Goal: Ask a question

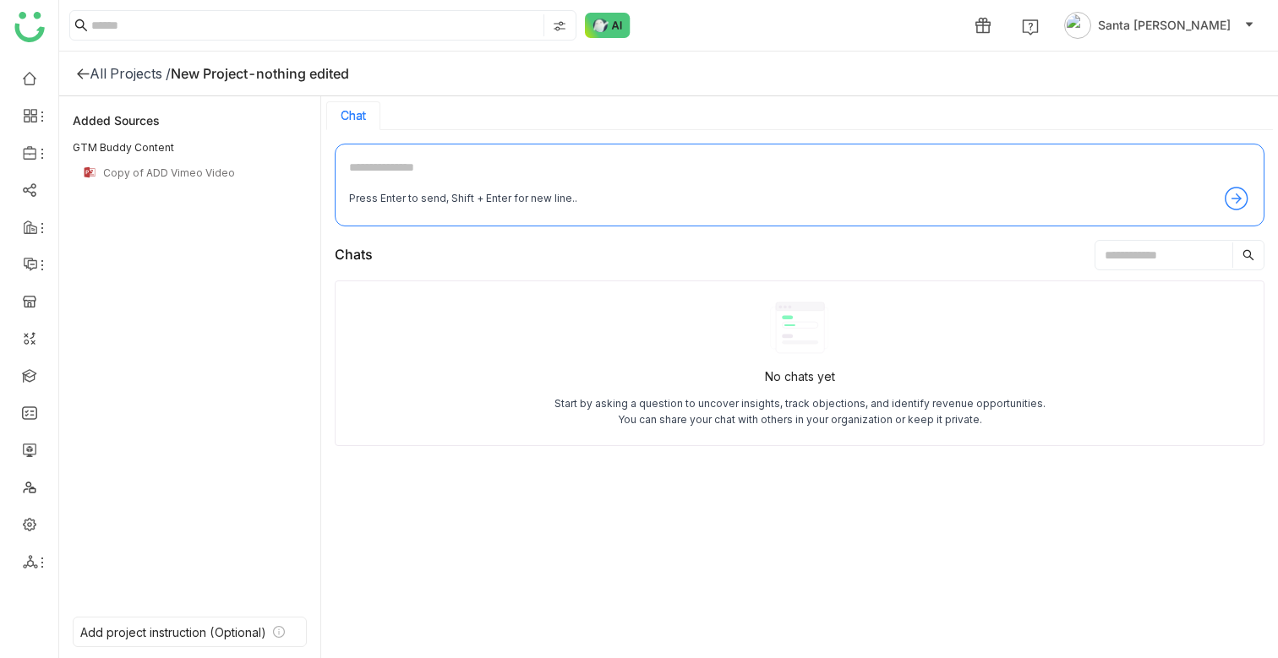
click at [362, 79] on div "All Projects / New Project-nothing edited" at bounding box center [226, 73] width 300 height 17
click at [344, 74] on div "New Project-nothing edited" at bounding box center [260, 73] width 178 height 17
click at [700, 176] on textarea at bounding box center [799, 171] width 901 height 27
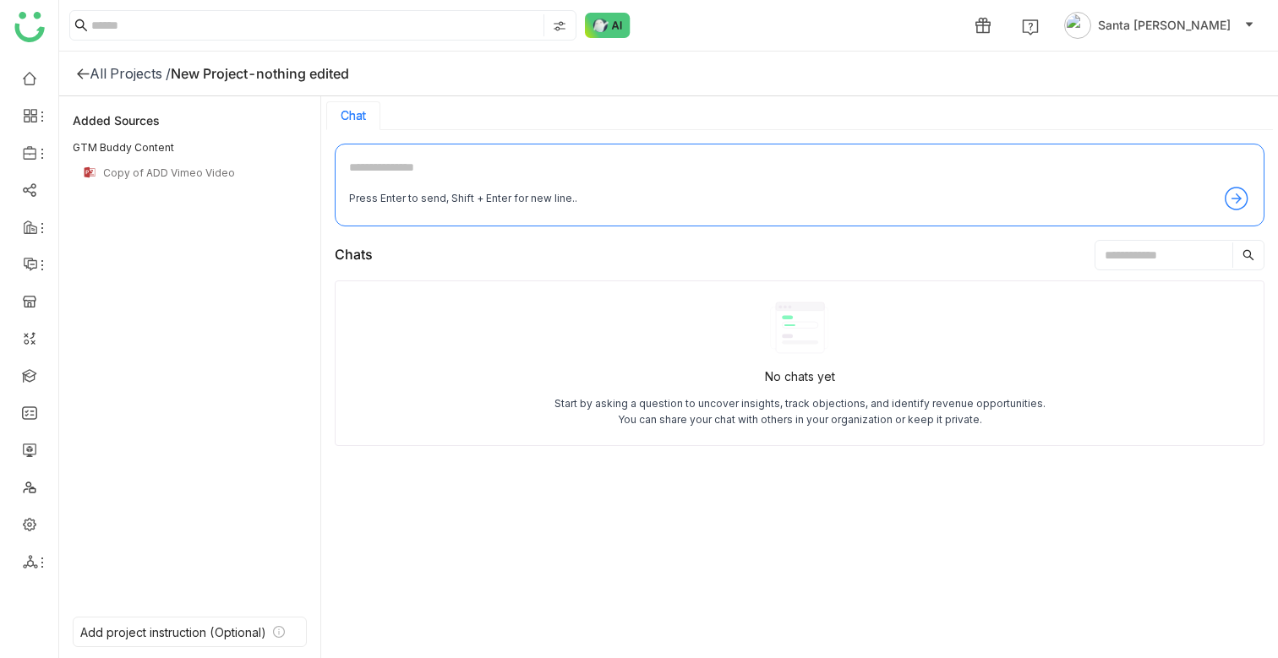
click at [82, 74] on icon at bounding box center [83, 74] width 14 height 14
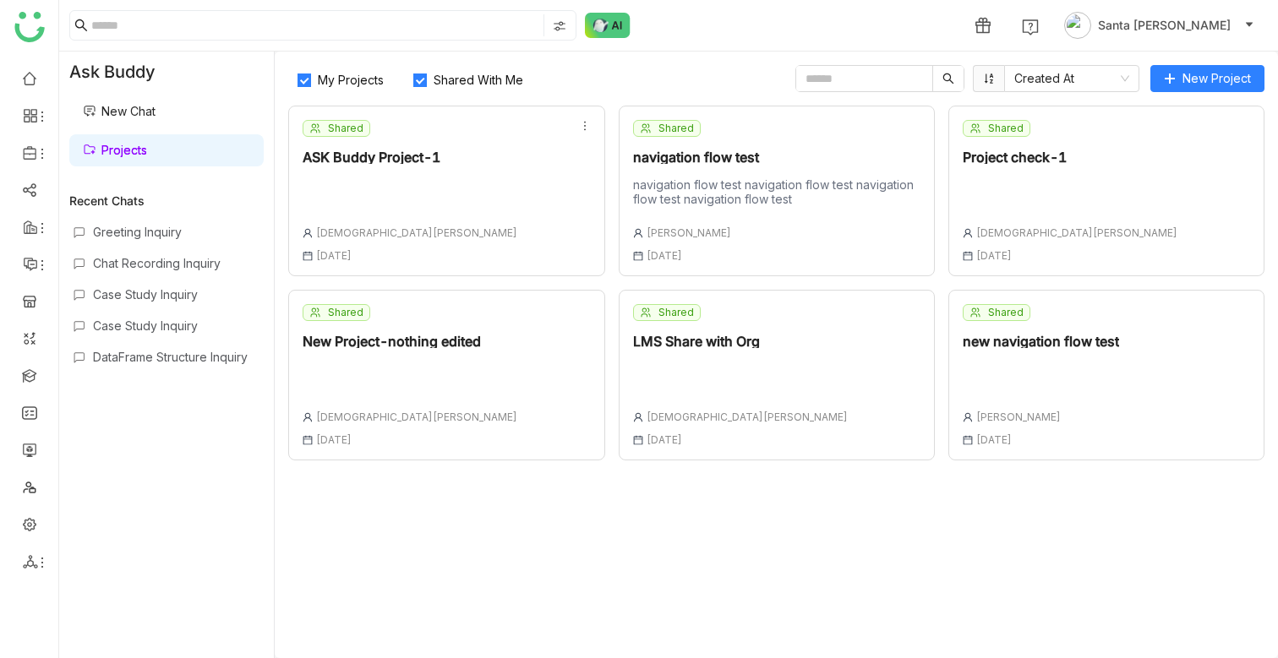
click at [138, 104] on link "New Chat" at bounding box center [119, 111] width 73 height 14
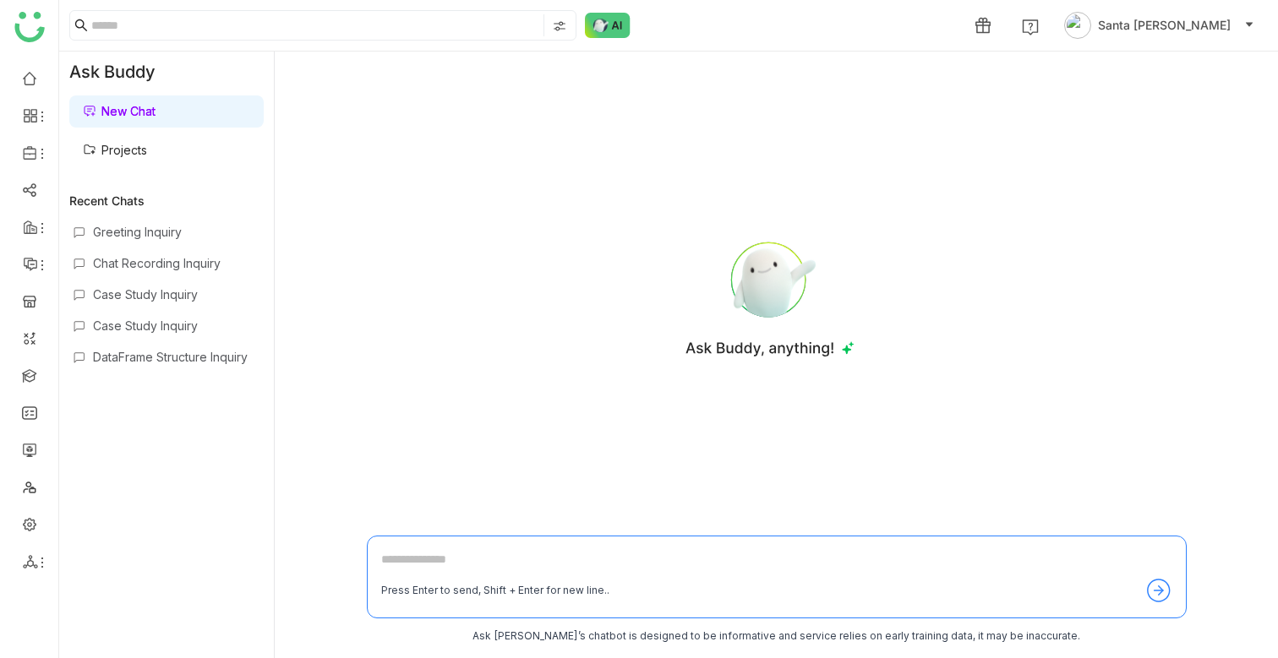
click at [143, 147] on link "Projects" at bounding box center [115, 150] width 64 height 14
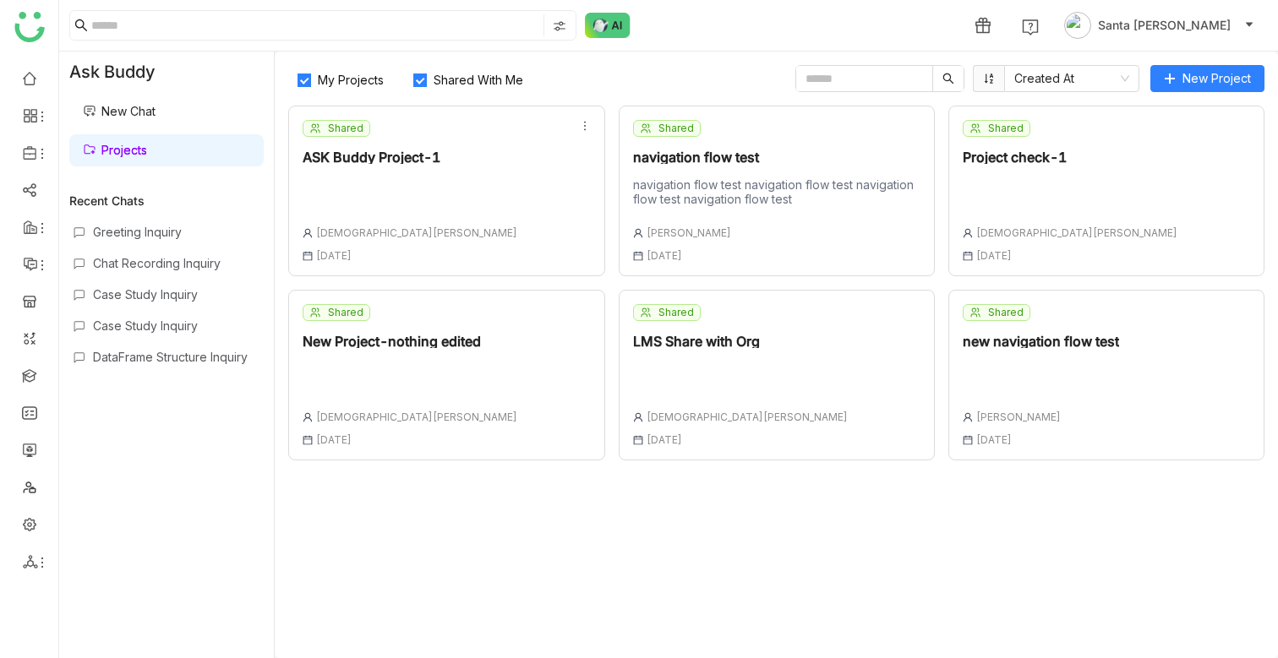
click at [141, 104] on link "New Chat" at bounding box center [119, 111] width 73 height 14
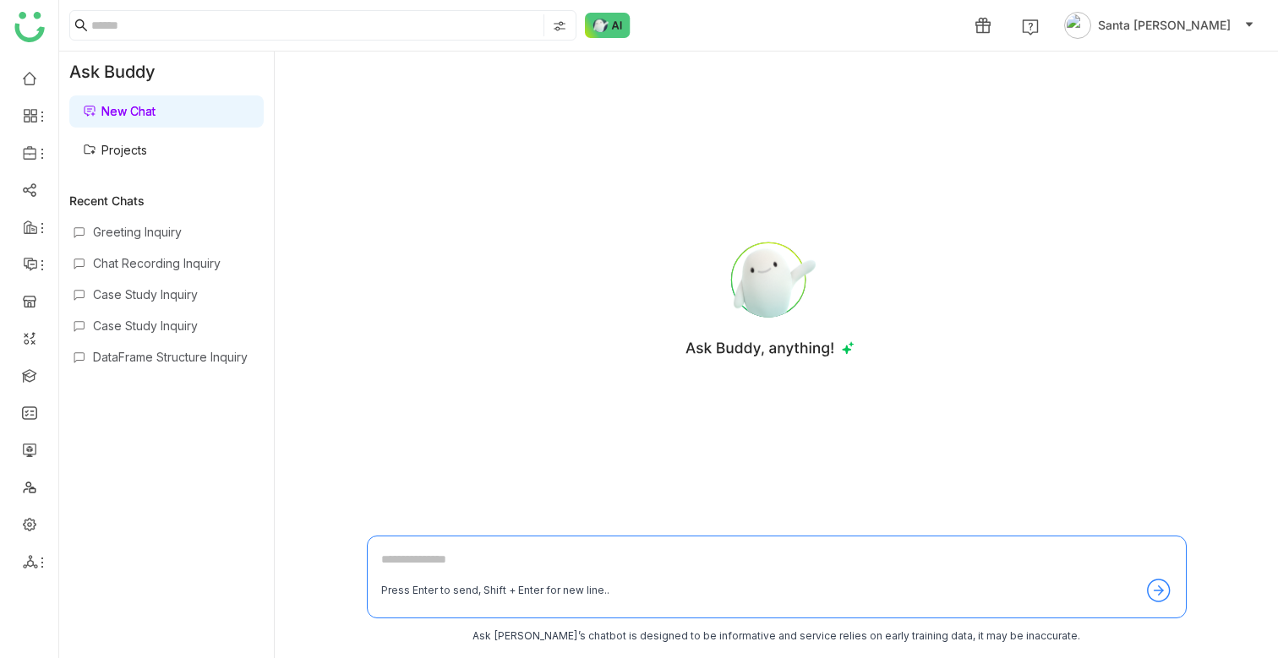
click at [395, 548] on div "Press Enter to send, Shift + Enter for new line.." at bounding box center [777, 577] width 820 height 83
click at [395, 559] on textarea at bounding box center [776, 563] width 791 height 27
type textarea "*"
click at [140, 148] on link "Projects" at bounding box center [115, 150] width 64 height 14
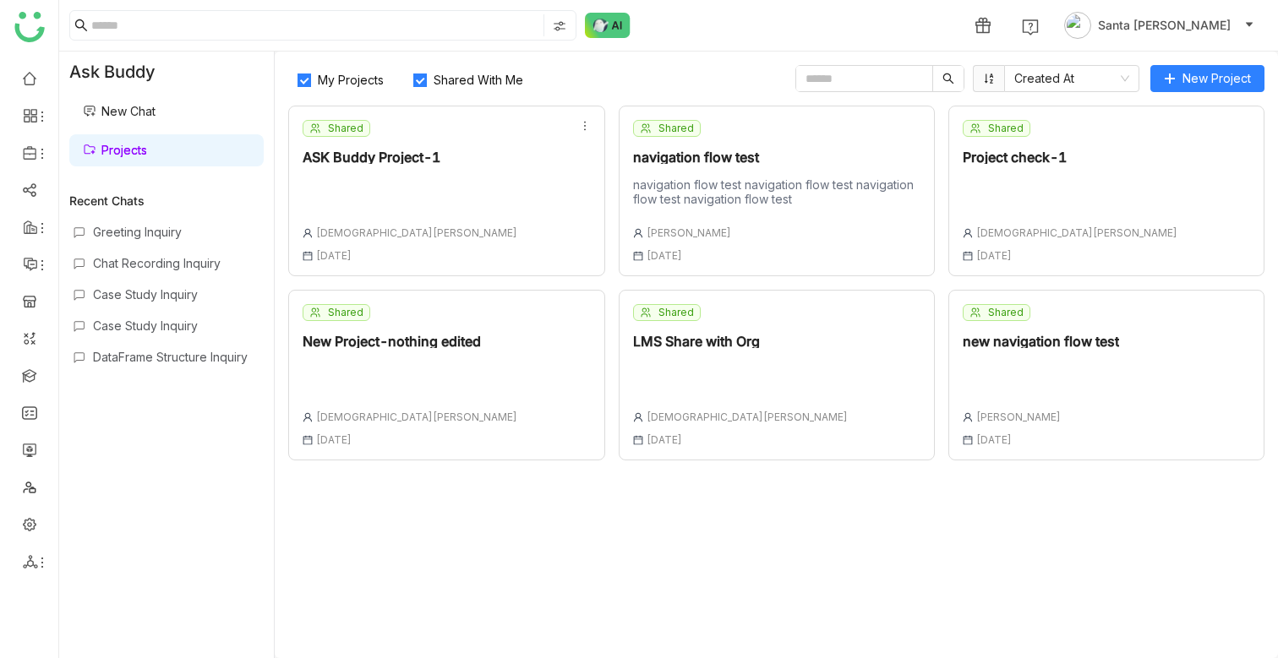
click at [155, 106] on link "New Chat" at bounding box center [119, 111] width 73 height 14
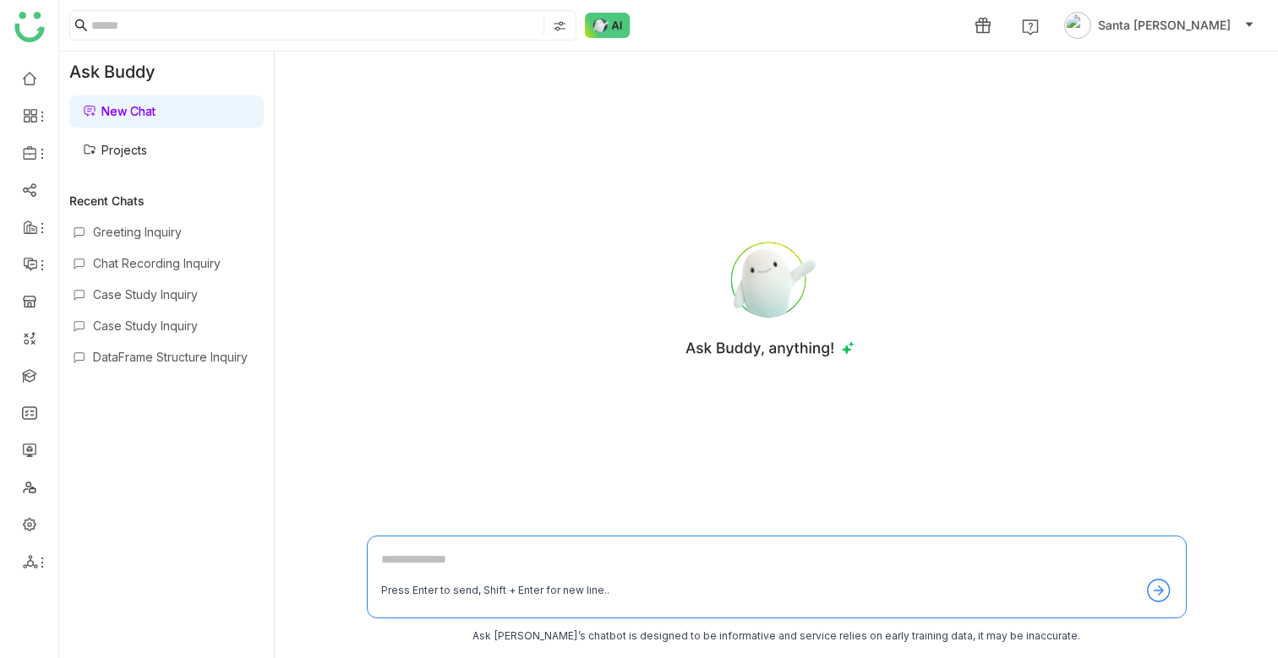
click at [153, 134] on div "New Chat Projects" at bounding box center [166, 131] width 215 height 78
click at [147, 148] on link "Projects" at bounding box center [115, 150] width 64 height 14
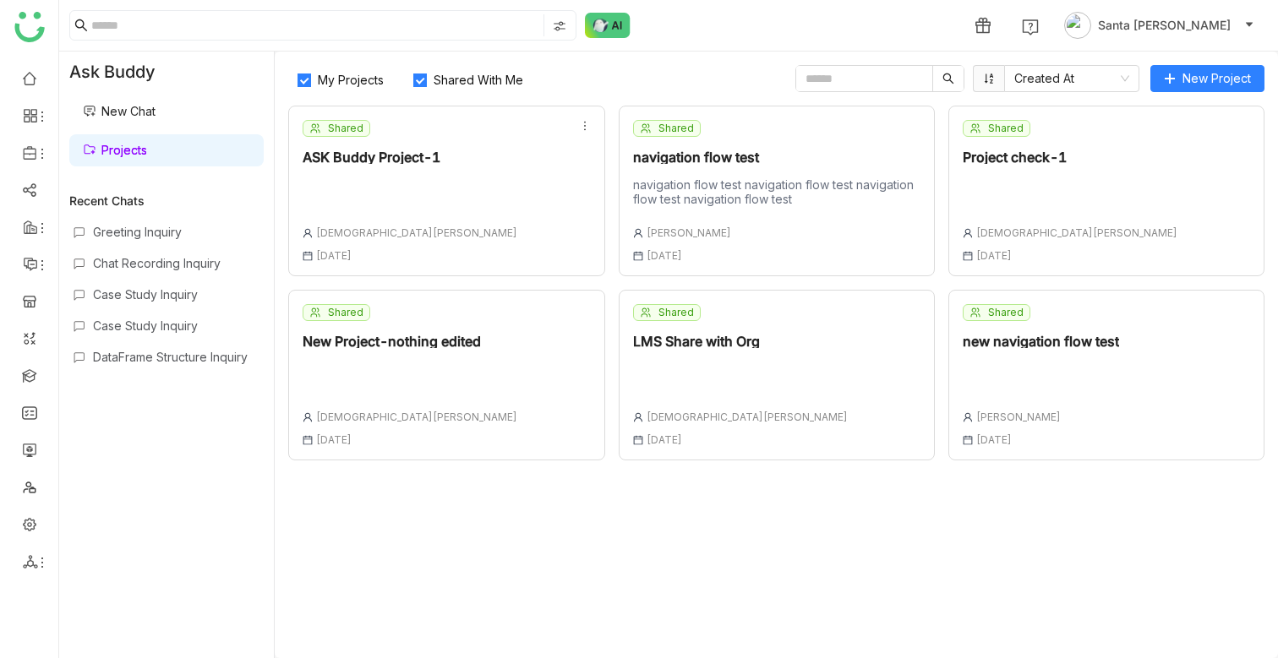
click at [106, 116] on link "New Chat" at bounding box center [119, 111] width 73 height 14
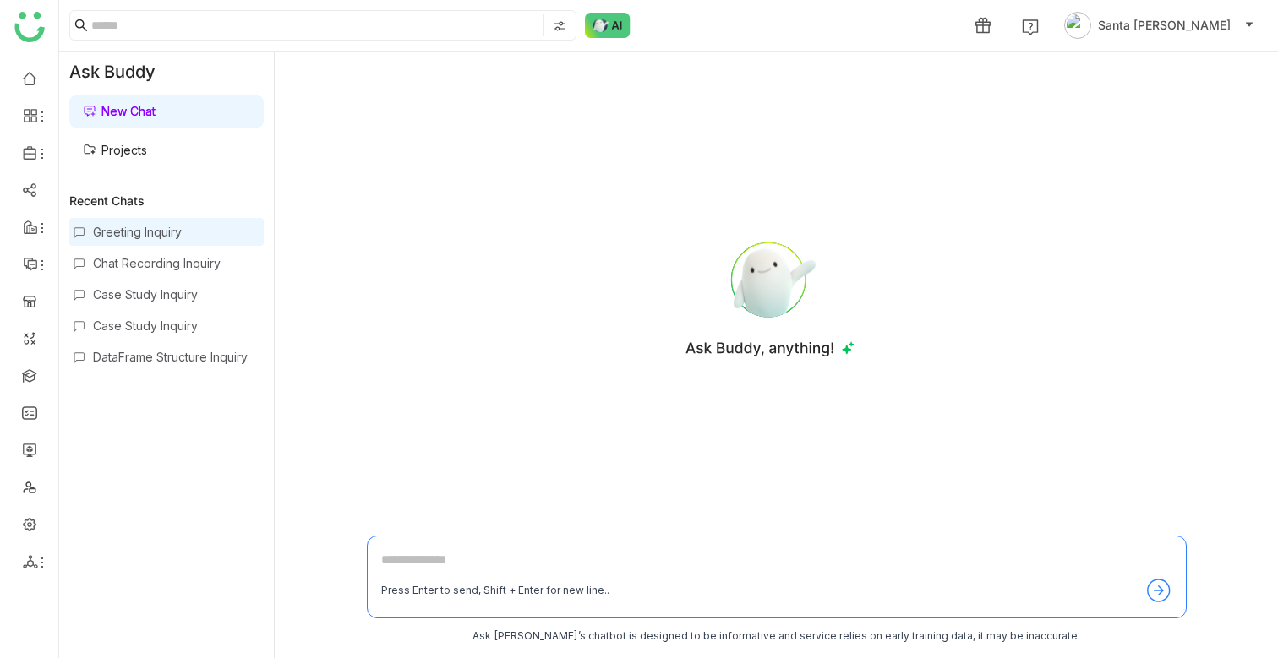
click at [95, 227] on div "Greeting Inquiry" at bounding box center [176, 232] width 167 height 14
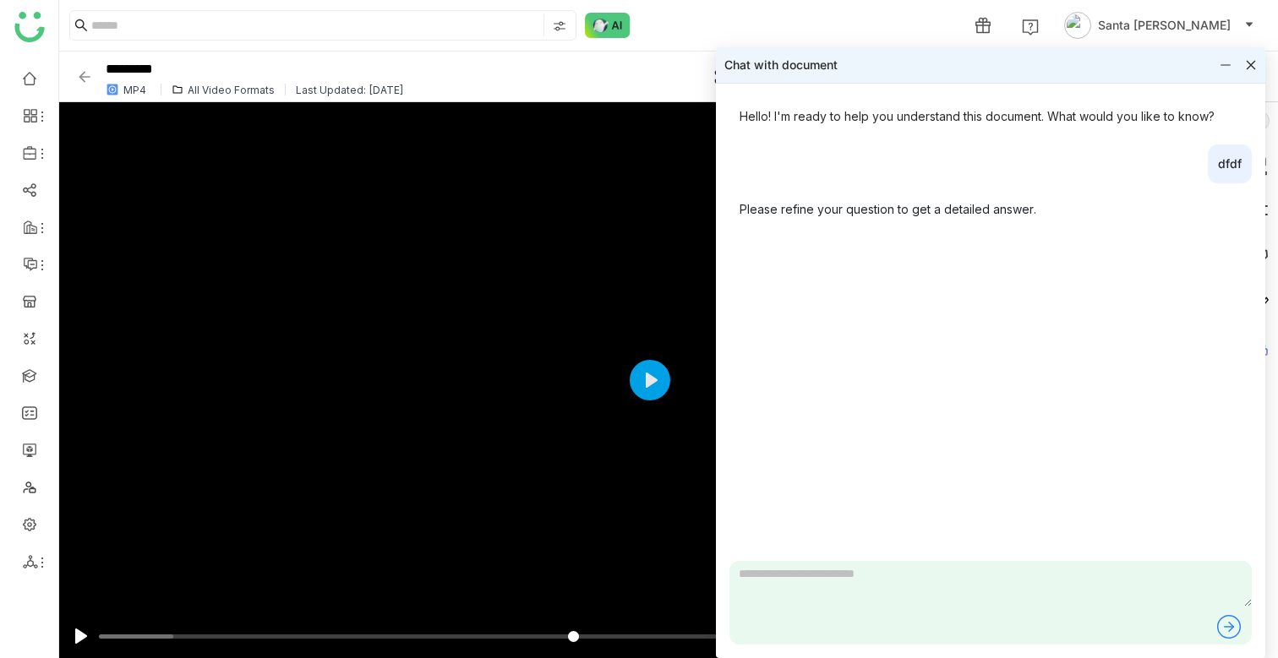
click at [826, 585] on textarea at bounding box center [990, 584] width 522 height 46
click at [1251, 68] on icon at bounding box center [1251, 65] width 12 height 12
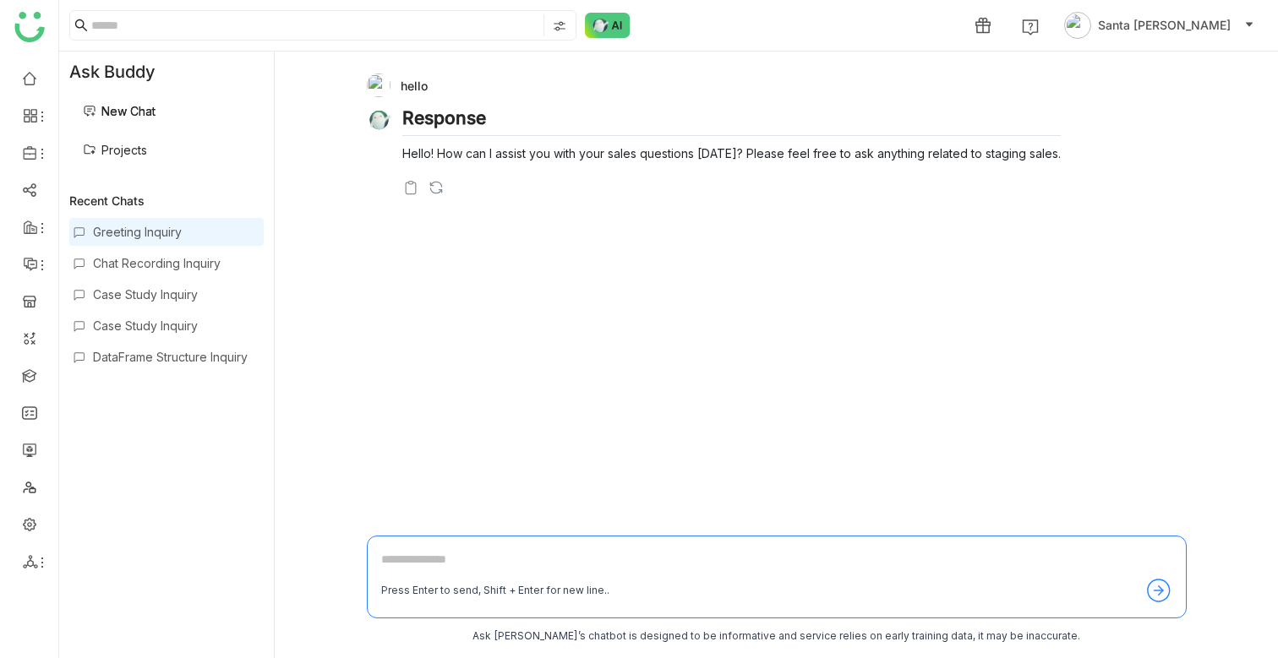
click at [376, 198] on div "hello Response Hello! How can I assist you with your sales questions [DATE]? Pl…" at bounding box center [770, 139] width 806 height 131
